Goal: Task Accomplishment & Management: Manage account settings

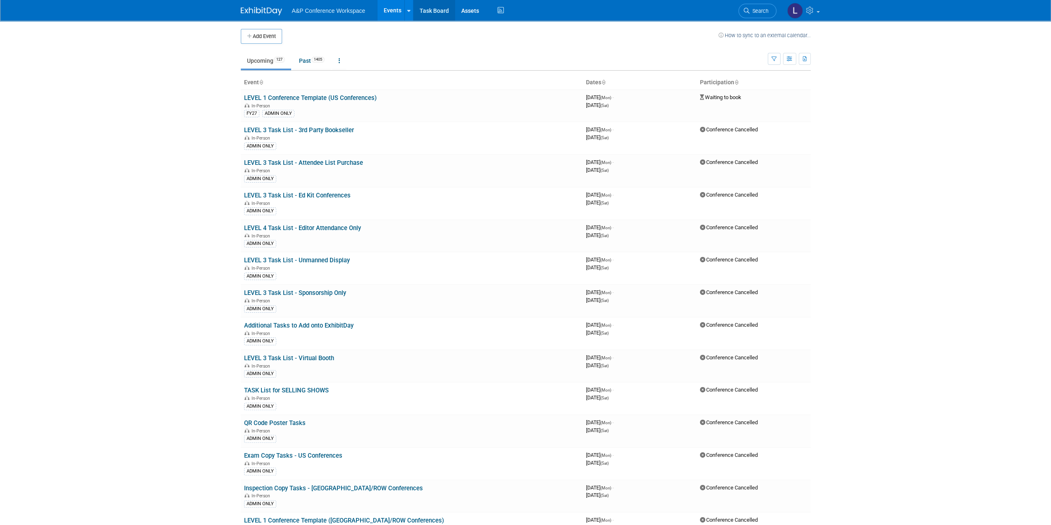
click at [436, 10] on link "Task Board" at bounding box center [434, 10] width 42 height 21
click at [473, 7] on link "Assets" at bounding box center [470, 10] width 30 height 21
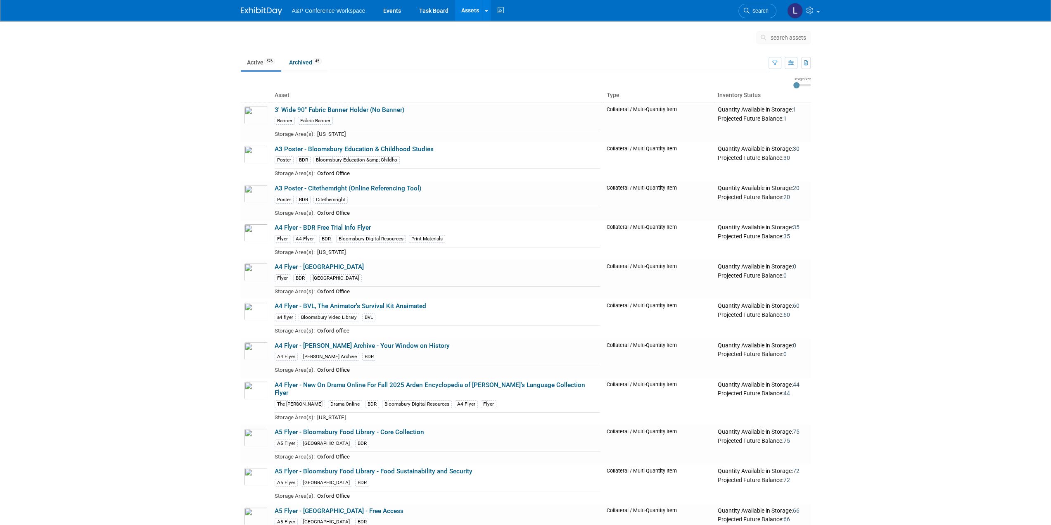
click at [259, 14] on img at bounding box center [261, 11] width 41 height 8
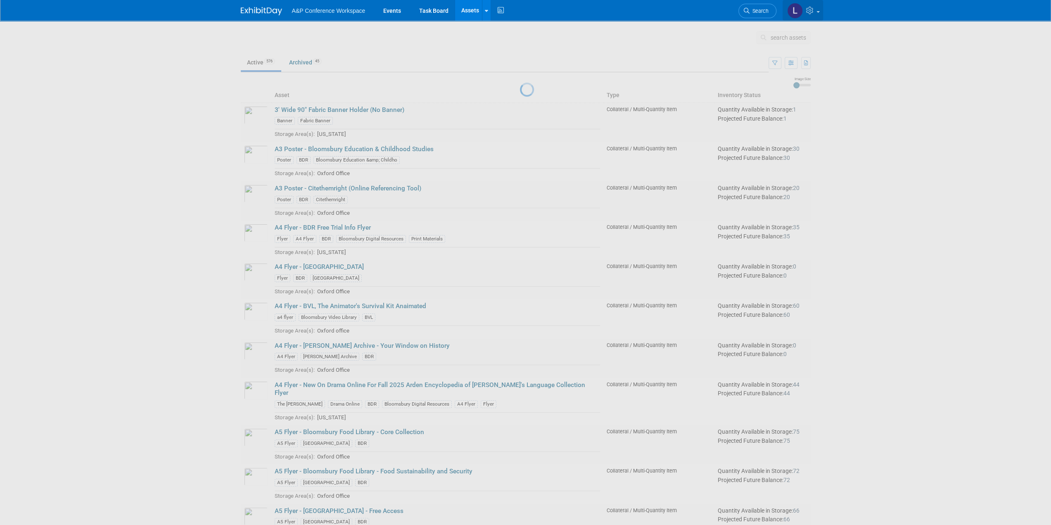
click at [793, 10] on img at bounding box center [795, 11] width 16 height 16
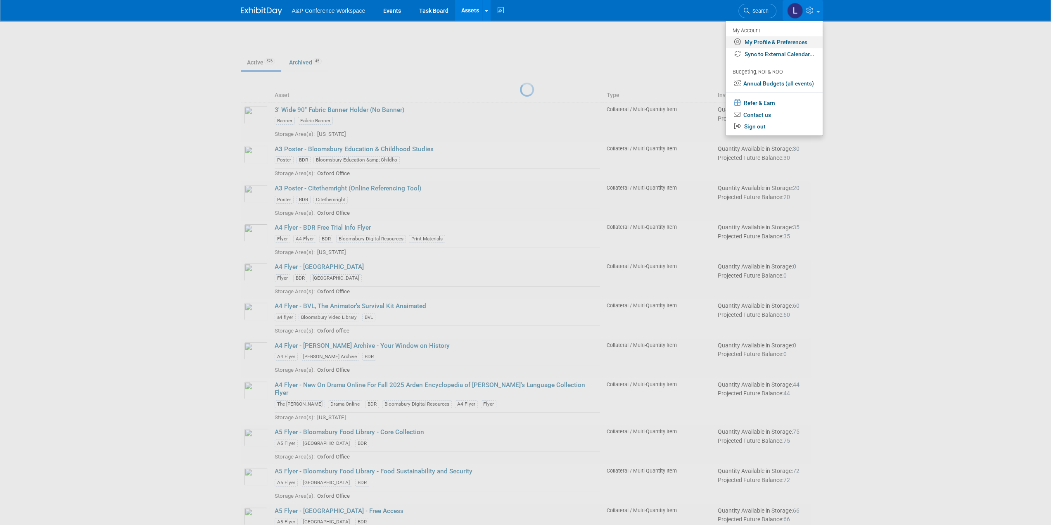
click at [771, 37] on link "My Profile & Preferences" at bounding box center [774, 42] width 97 height 12
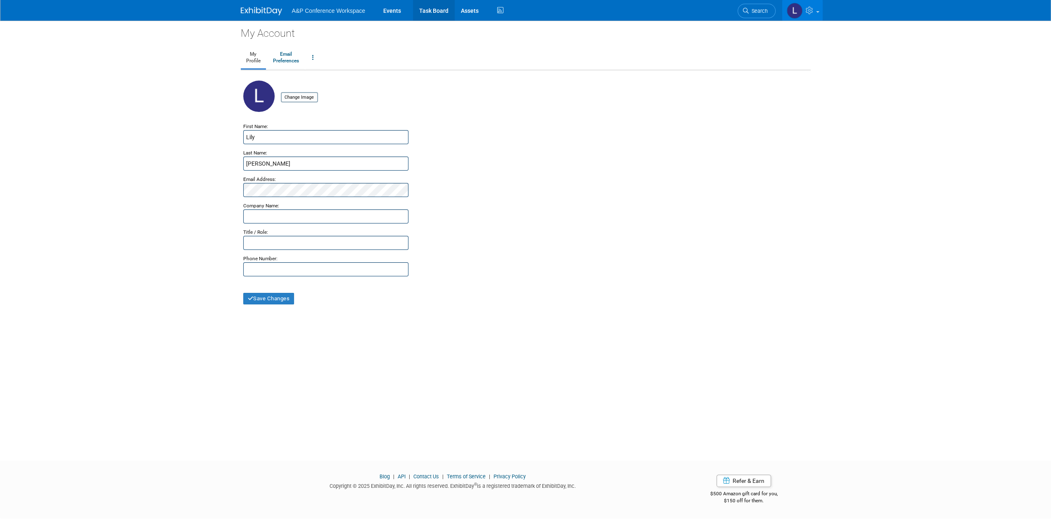
click at [445, 17] on link "Task Board" at bounding box center [434, 10] width 42 height 21
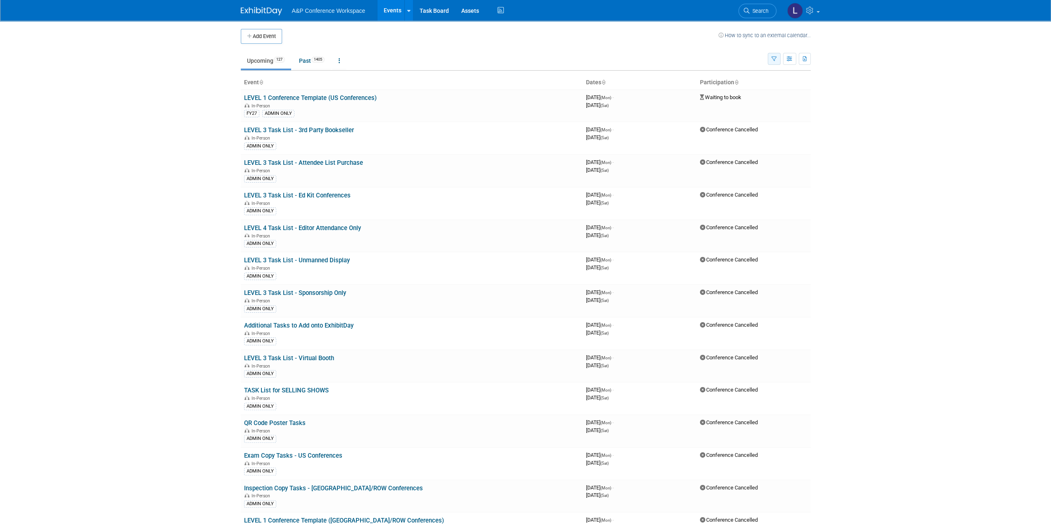
click at [774, 58] on icon "button" at bounding box center [773, 59] width 5 height 5
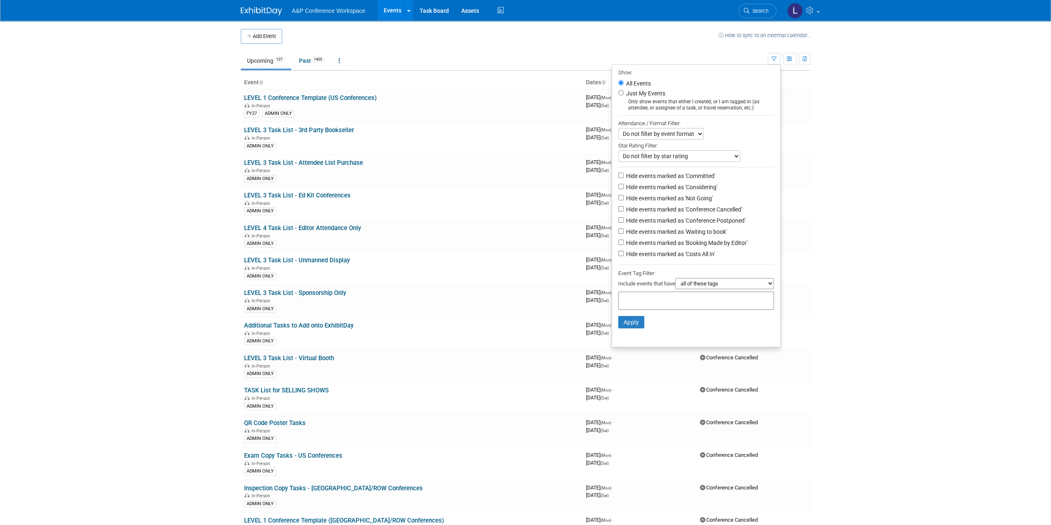
click at [640, 104] on div "Only show events that either I created, or I am tagged in (as attendee, or assi…" at bounding box center [696, 105] width 156 height 12
click at [619, 91] on input "Just My Events" at bounding box center [620, 92] width 5 height 5
radio input "true"
click at [632, 318] on button "Apply" at bounding box center [631, 322] width 26 height 12
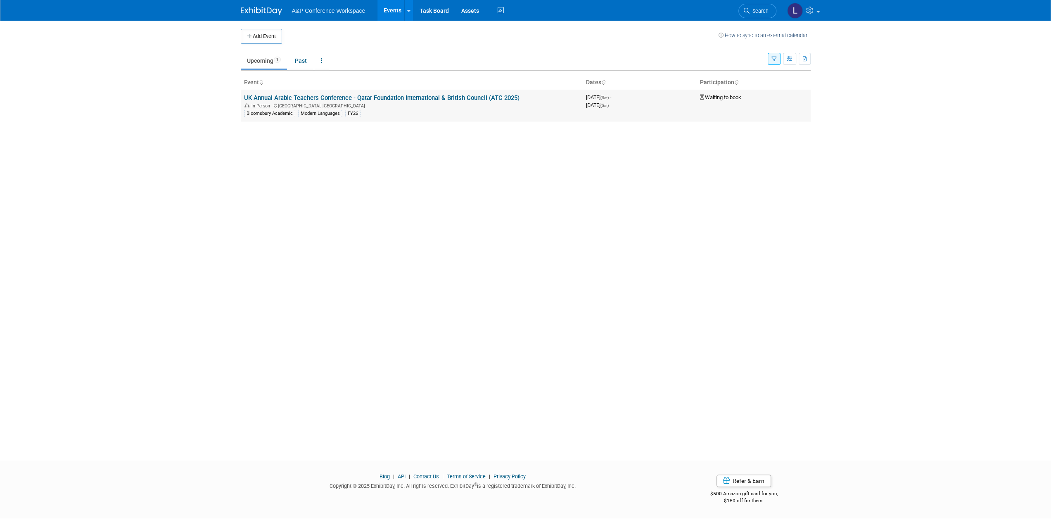
click at [420, 97] on link "UK Annual Arabic Teachers Conference - Qatar Foundation International & British…" at bounding box center [381, 97] width 275 height 7
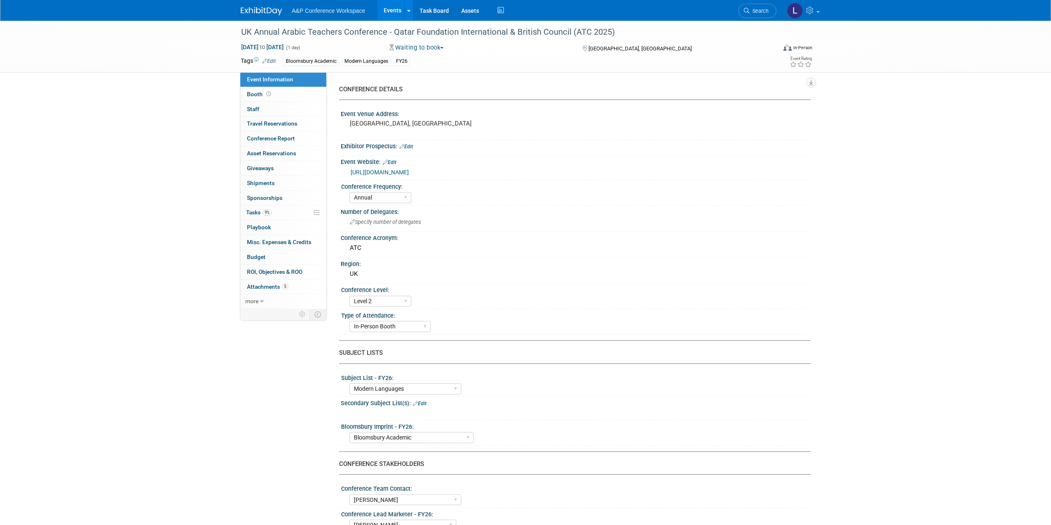
select select "Annual"
select select "Level 2"
select select "In-Person Booth"
select select "Modern Languages"
select select "Bloomsbury Academic"
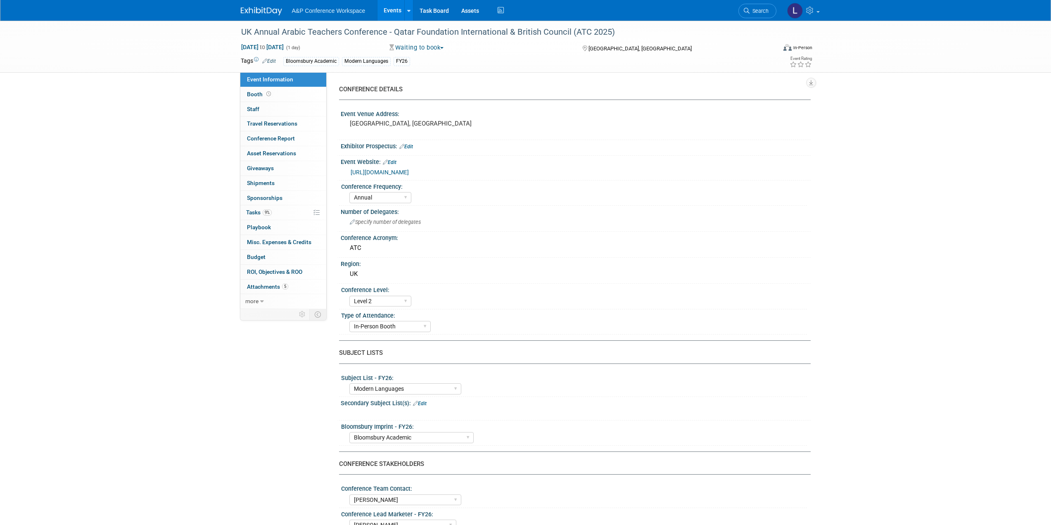
select select "[PERSON_NAME]"
select select "Brand/Subject Presence​"
click at [271, 214] on span "Tasks 9%" at bounding box center [259, 212] width 26 height 7
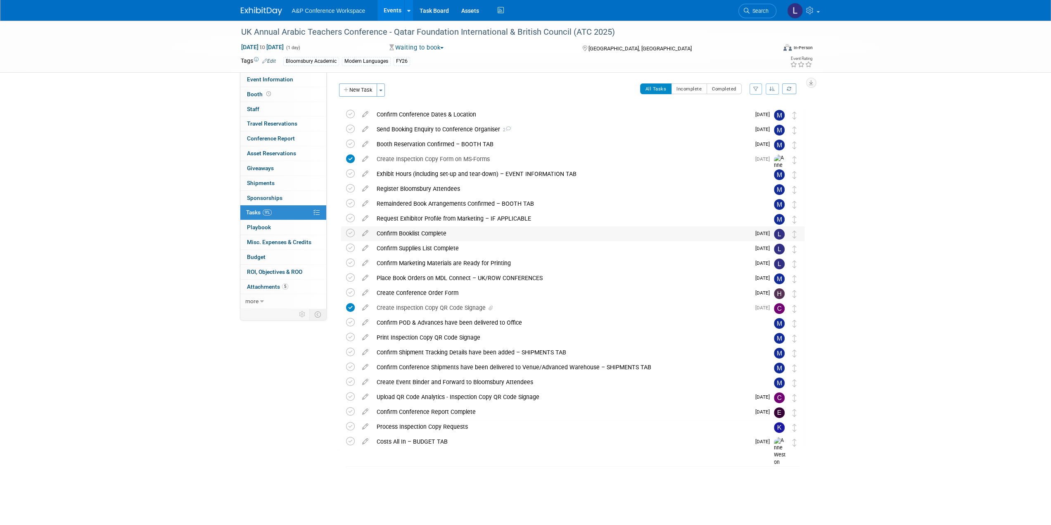
click at [396, 230] on div "Confirm Booklist Complete" at bounding box center [561, 233] width 378 height 14
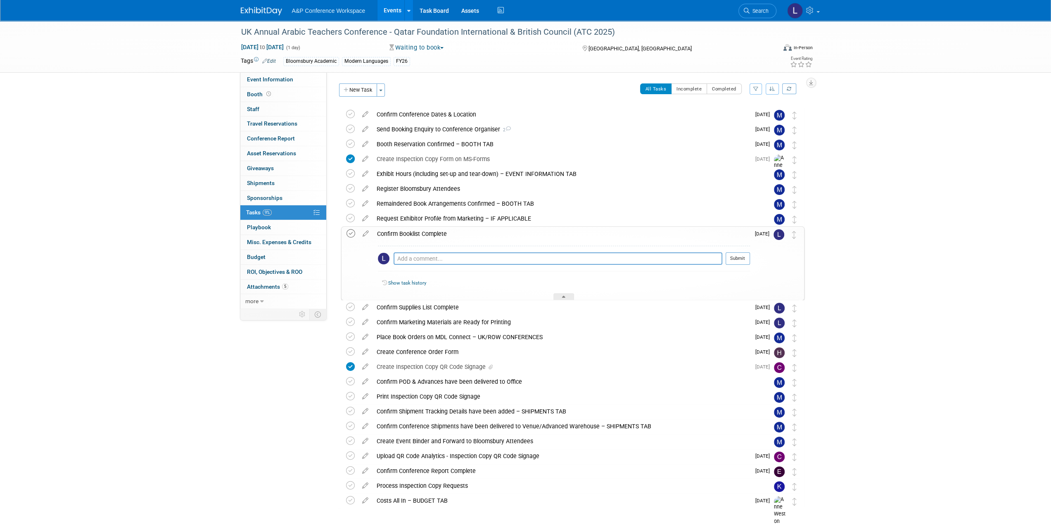
click at [349, 232] on icon at bounding box center [350, 233] width 9 height 9
click at [351, 303] on icon at bounding box center [350, 307] width 9 height 9
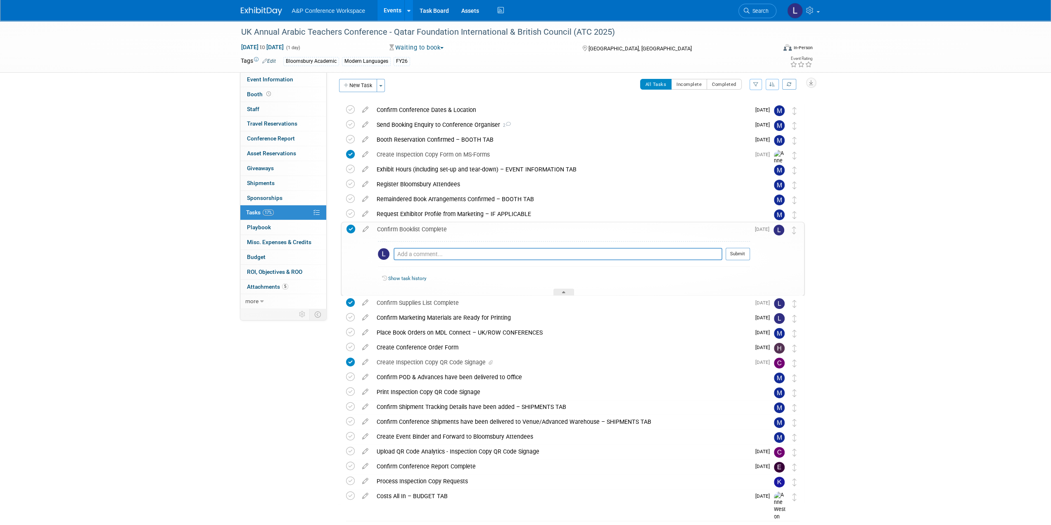
scroll to position [33, 0]
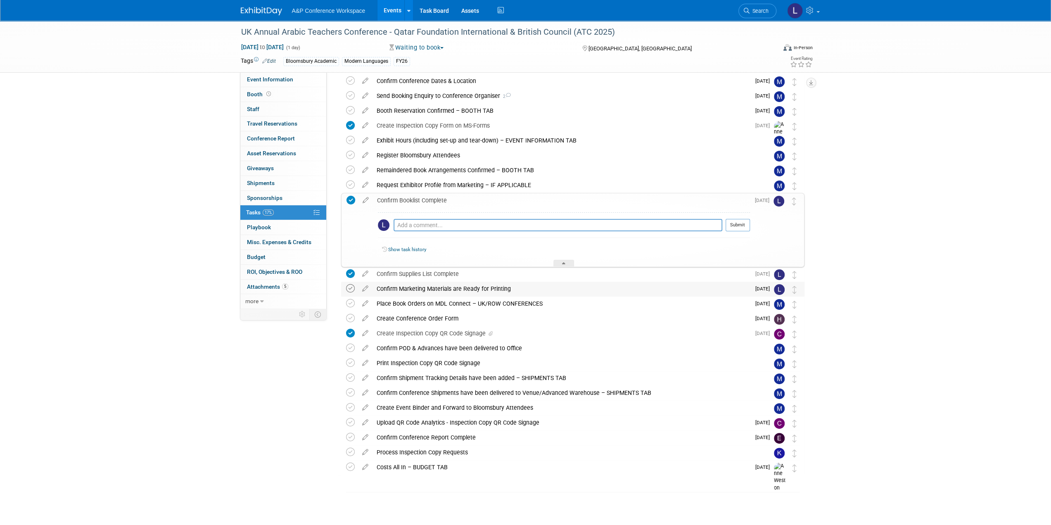
click at [347, 287] on icon at bounding box center [350, 288] width 9 height 9
click at [364, 220] on td at bounding box center [365, 230] width 14 height 74
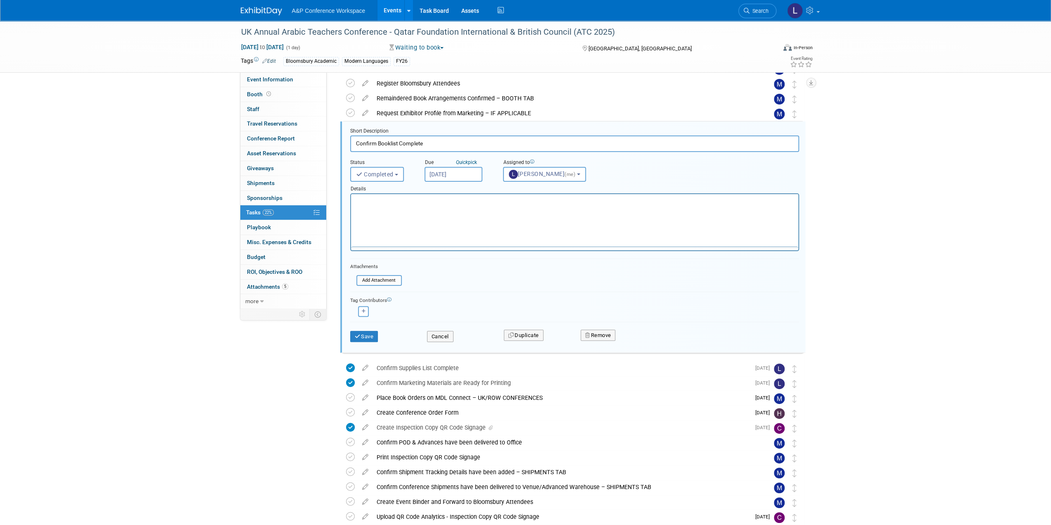
scroll to position [0, 0]
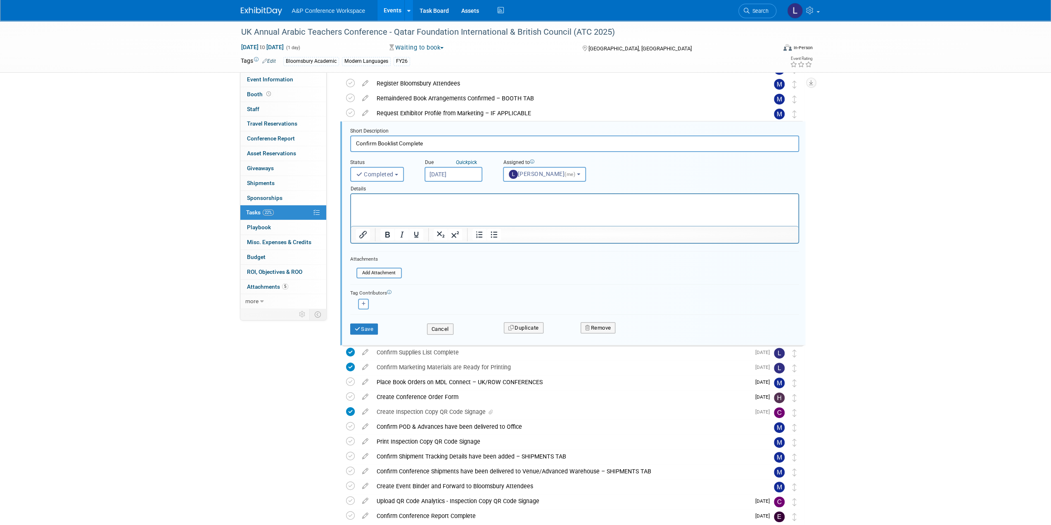
click at [196, 377] on div "UK Annual Arabic Teachers Conference - Qatar Foundation International & British…" at bounding box center [525, 259] width 1051 height 688
click at [425, 121] on div "Short Description Confirm Booklist Complete Status <i class="far fa-clock" styl…" at bounding box center [572, 233] width 465 height 224
click at [368, 327] on button "Save" at bounding box center [364, 329] width 28 height 12
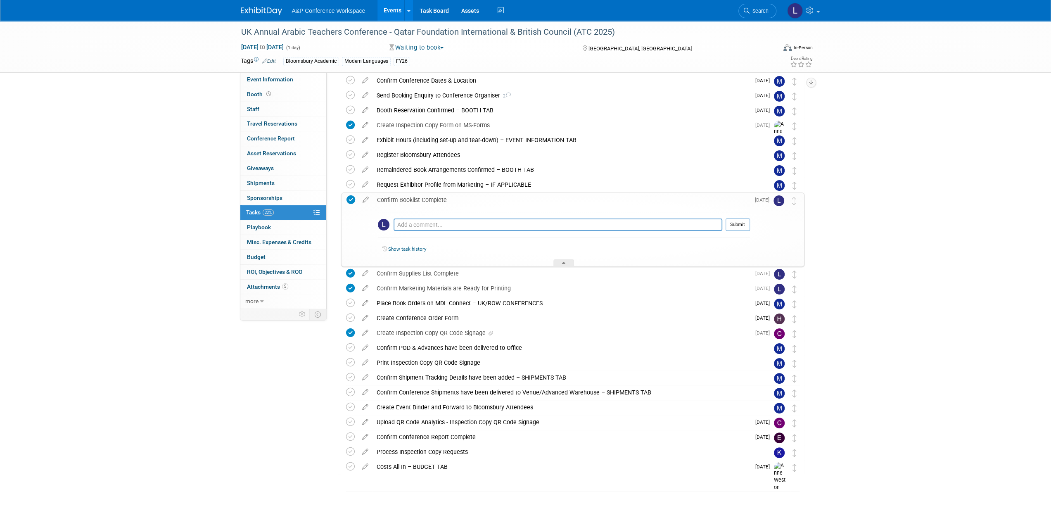
scroll to position [33, 0]
click at [854, 209] on div "UK Annual Arabic Teachers Conference - Qatar Foundation International & British…" at bounding box center [525, 256] width 1051 height 538
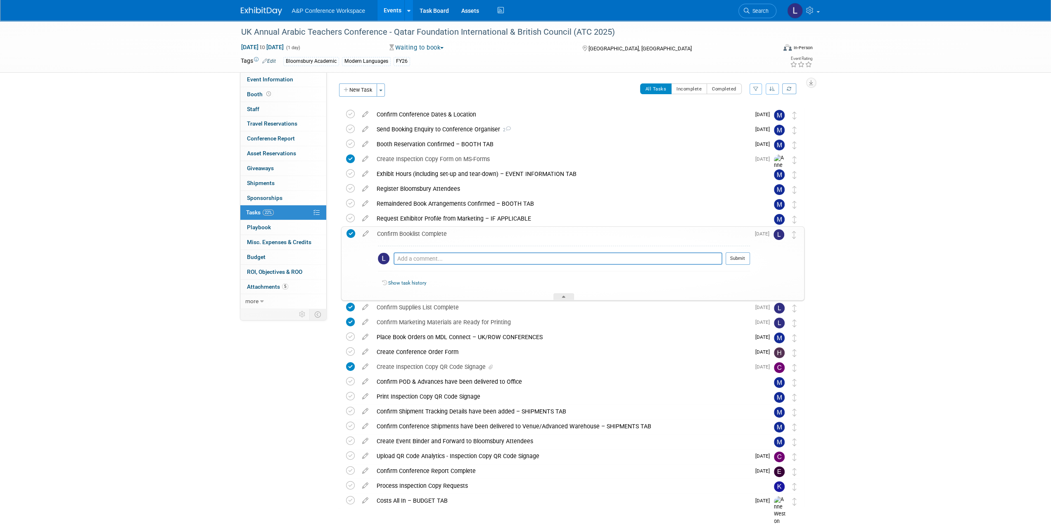
scroll to position [0, 0]
click at [132, 161] on div "UK Annual Arabic Teachers Conference - Qatar Foundation International & British…" at bounding box center [525, 290] width 1051 height 538
click at [396, 6] on link "Events" at bounding box center [392, 10] width 30 height 21
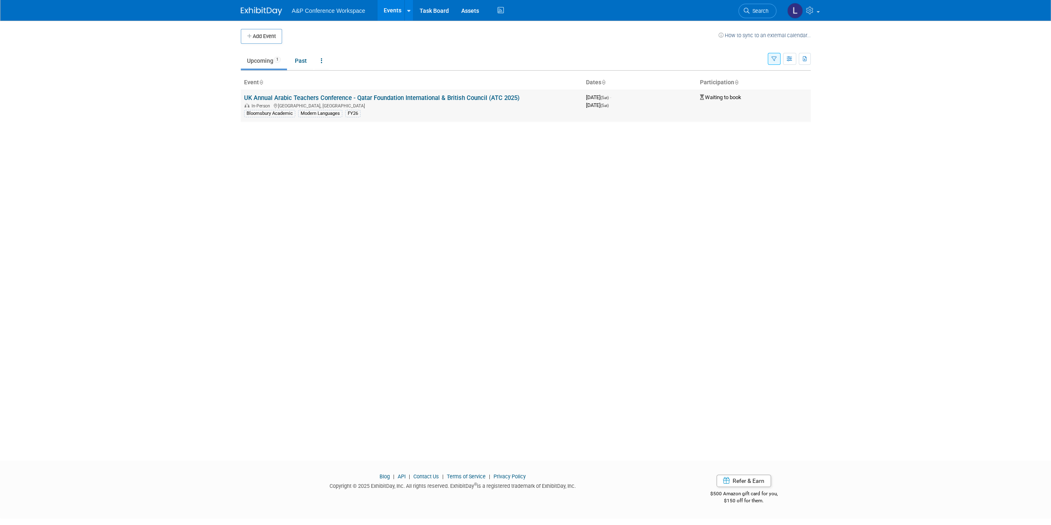
click at [400, 102] on div "In-Person [GEOGRAPHIC_DATA], [GEOGRAPHIC_DATA]" at bounding box center [411, 105] width 335 height 7
click at [406, 91] on td "UK Annual Arabic Teachers Conference - Qatar Foundation International & British…" at bounding box center [412, 106] width 342 height 32
click at [401, 97] on link "UK Annual Arabic Teachers Conference - Qatar Foundation International & British…" at bounding box center [381, 97] width 275 height 7
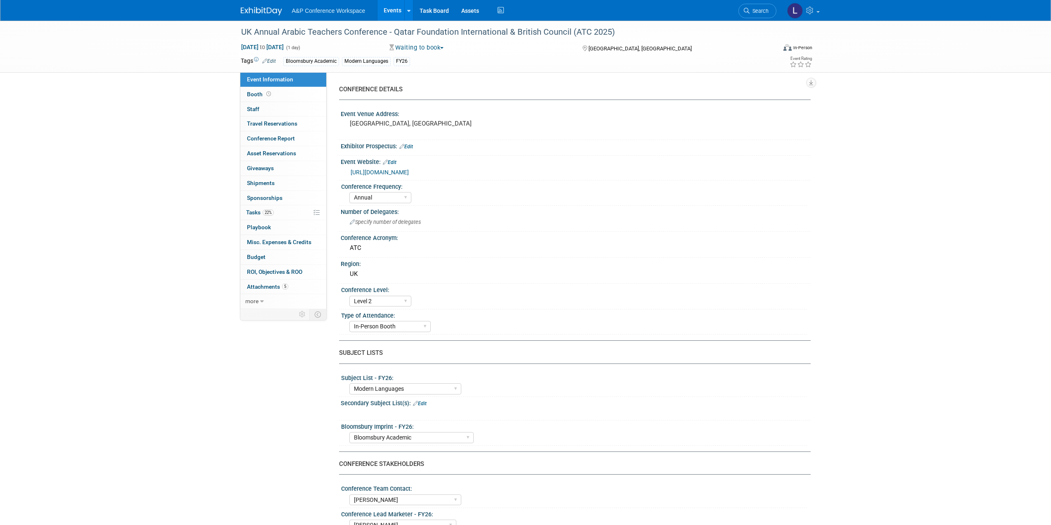
select select "Annual"
select select "Level 2"
select select "In-Person Booth"
select select "Modern Languages"
select select "Bloomsbury Academic"
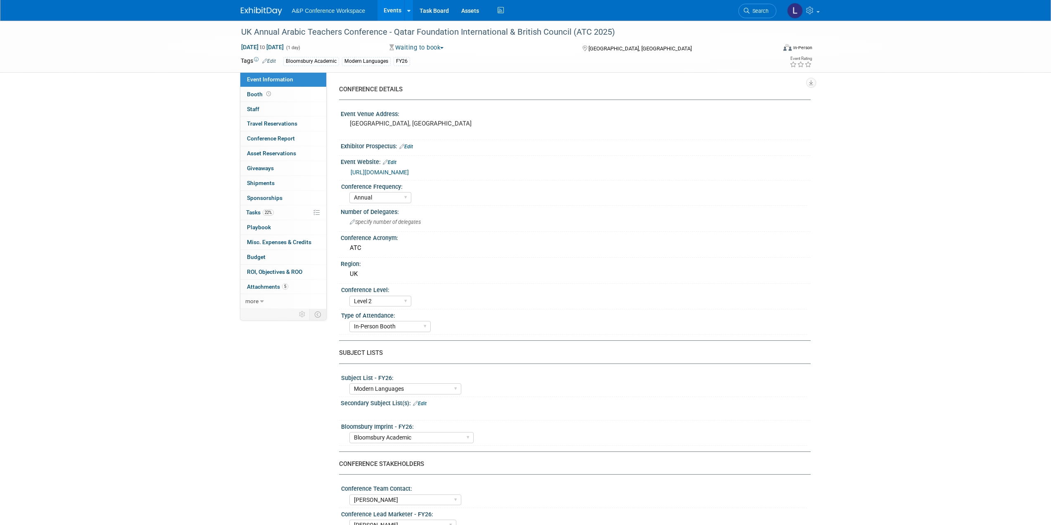
select select "[PERSON_NAME]"
select select "Brand/Subject Presence​"
click at [279, 215] on link "22% Tasks 22%" at bounding box center [283, 212] width 86 height 14
